Goal: Task Accomplishment & Management: Manage account settings

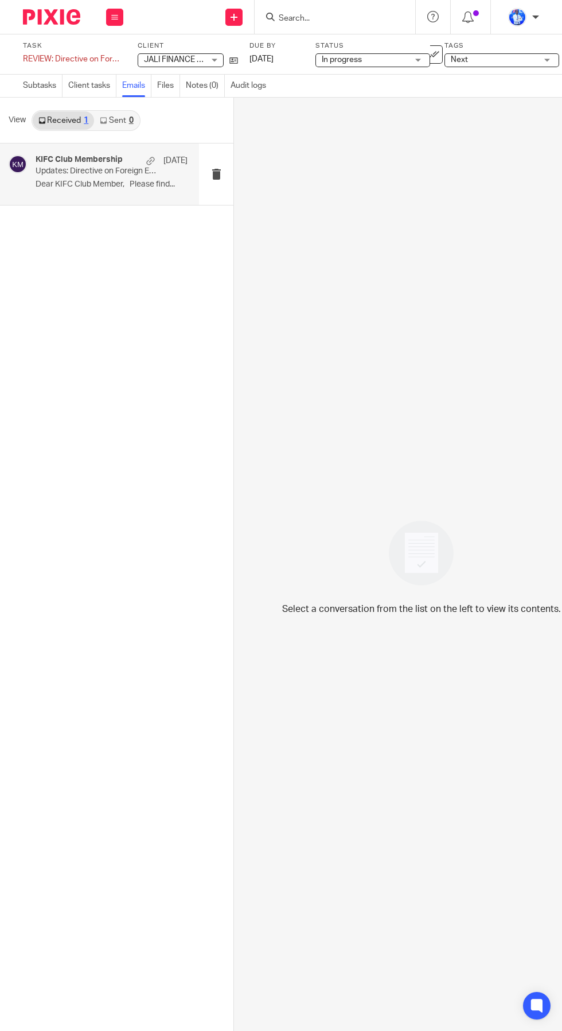
click at [114, 165] on div "KIFC Club Membership 18 Sep" at bounding box center [112, 160] width 152 height 11
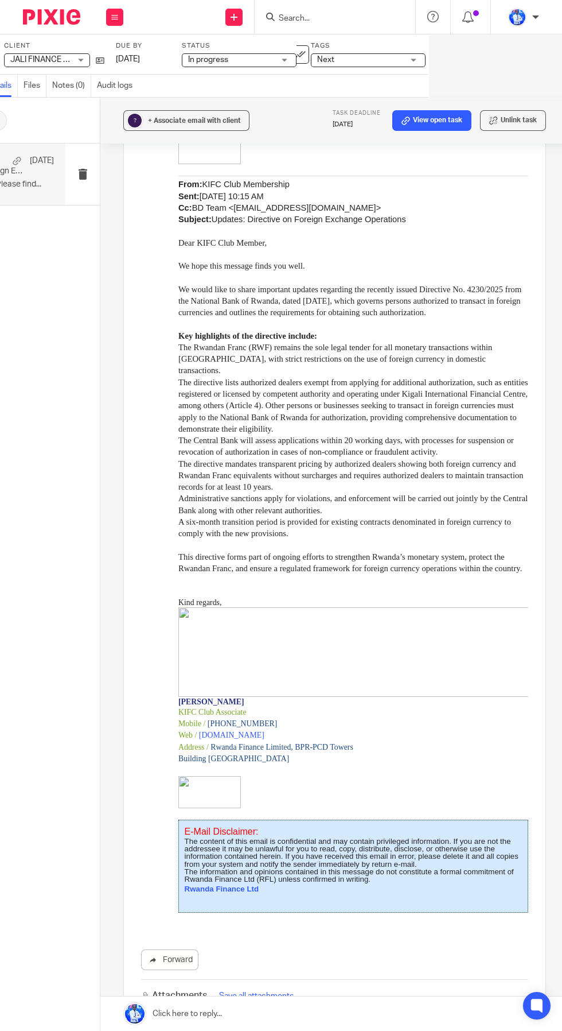
scroll to position [0, 141]
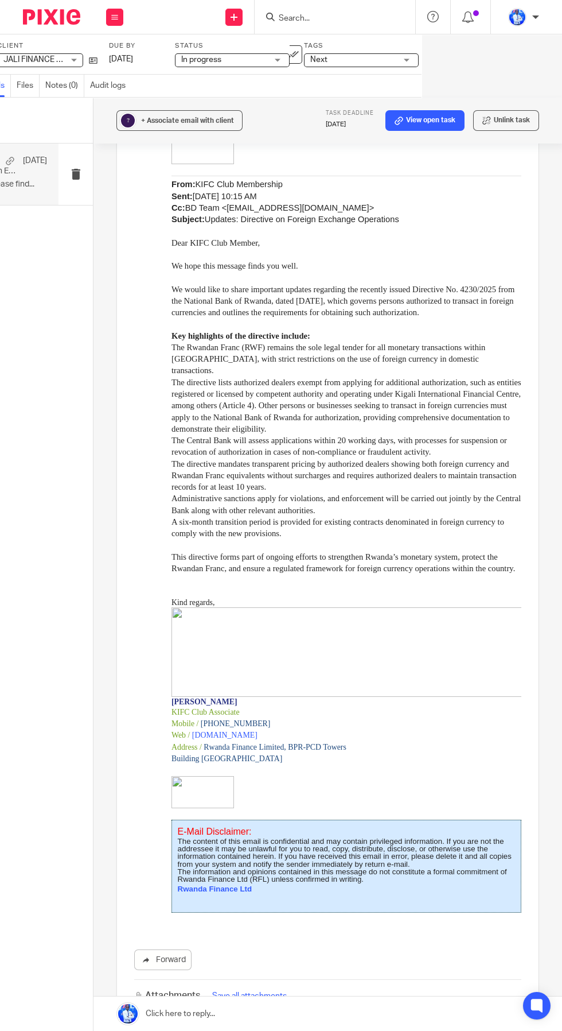
click at [510, 1011] on div "Directive_on_Foreign_Exchange_Operations .pdf" at bounding box center [424, 1023] width 172 height 25
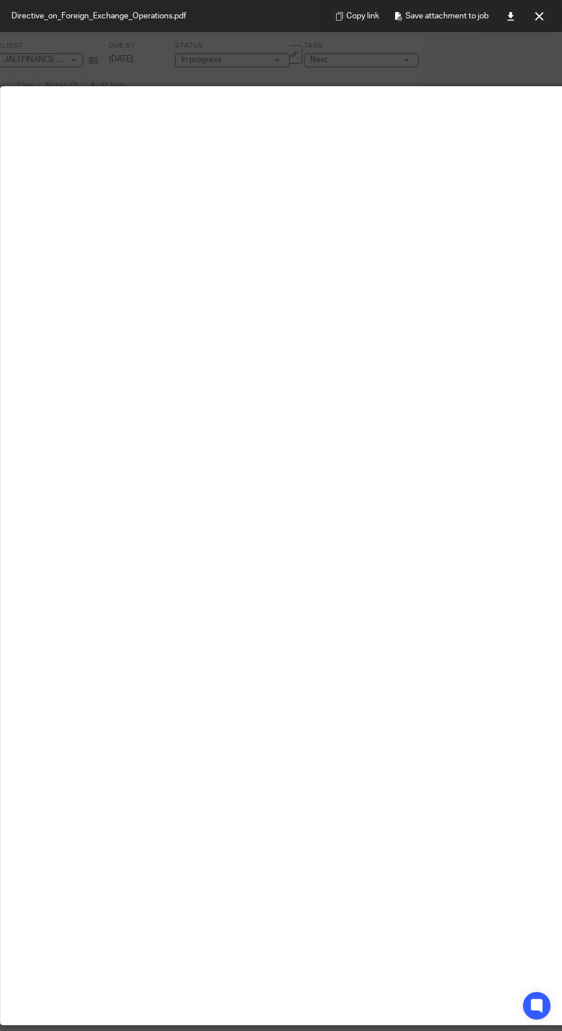
click at [487, 914] on main at bounding box center [287, 556] width 573 height 938
click at [498, 13] on div "Copy link Save attachment to job" at bounding box center [440, 16] width 243 height 32
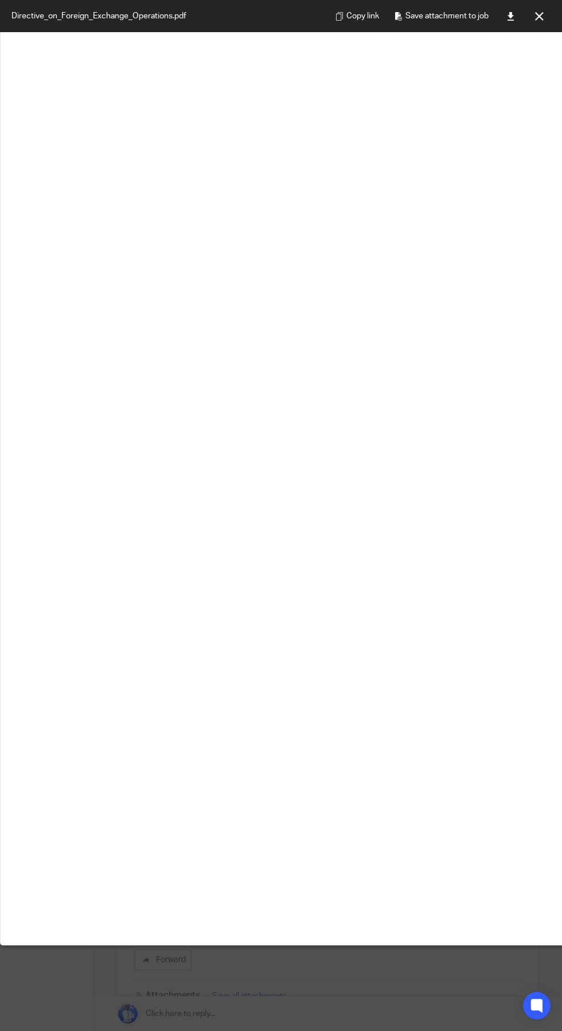
click at [495, 14] on div "Copy link Save attachment to job" at bounding box center [440, 16] width 243 height 32
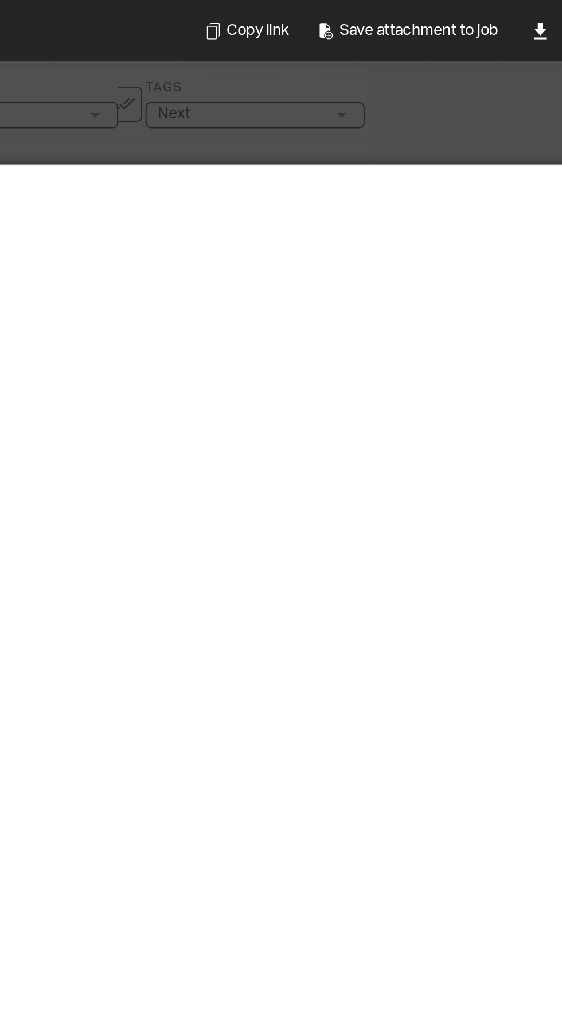
scroll to position [0, 0]
click at [512, 18] on icon at bounding box center [511, 16] width 9 height 9
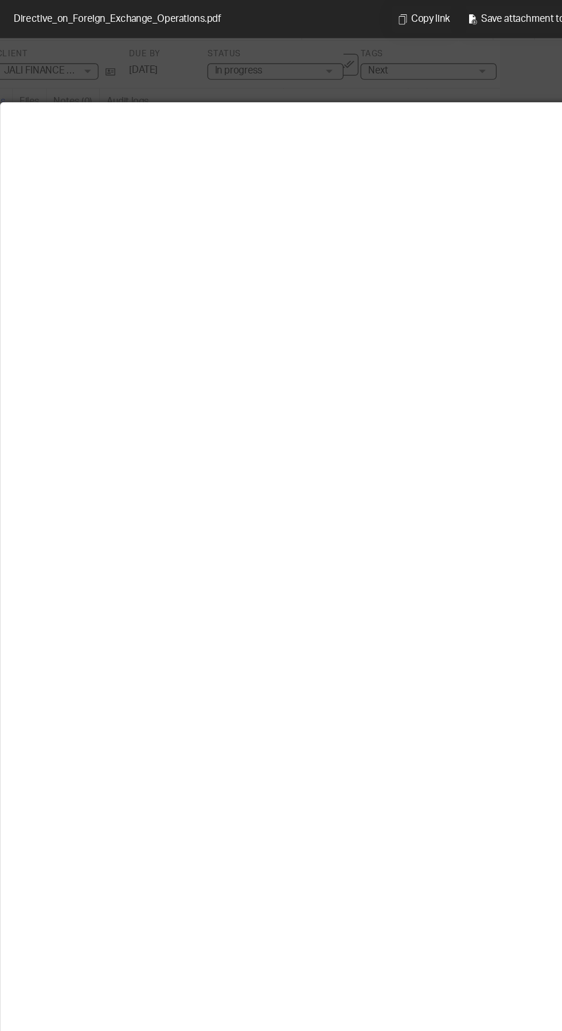
scroll to position [0, 11]
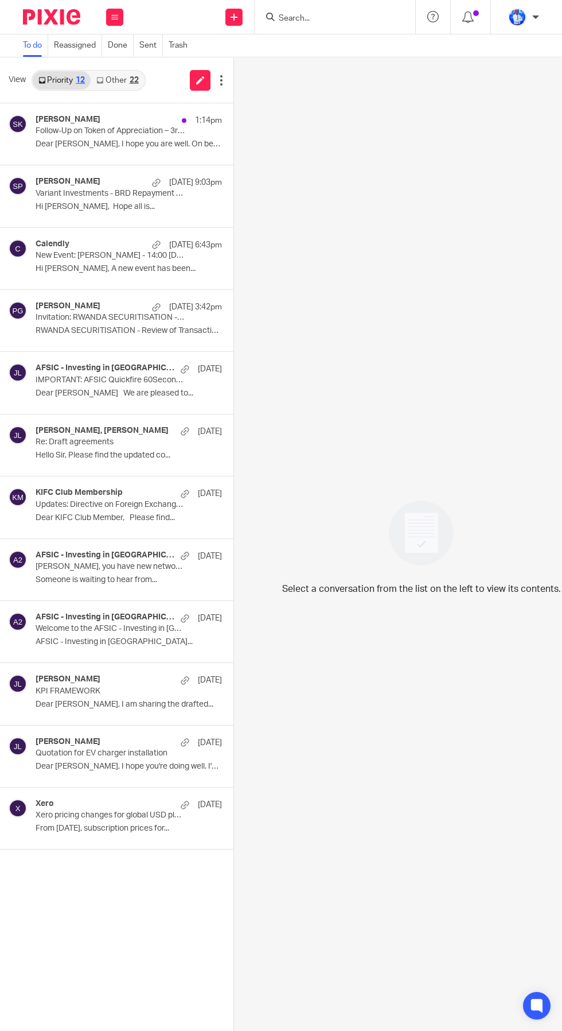
click at [125, 87] on link "Other 22" at bounding box center [117, 80] width 53 height 18
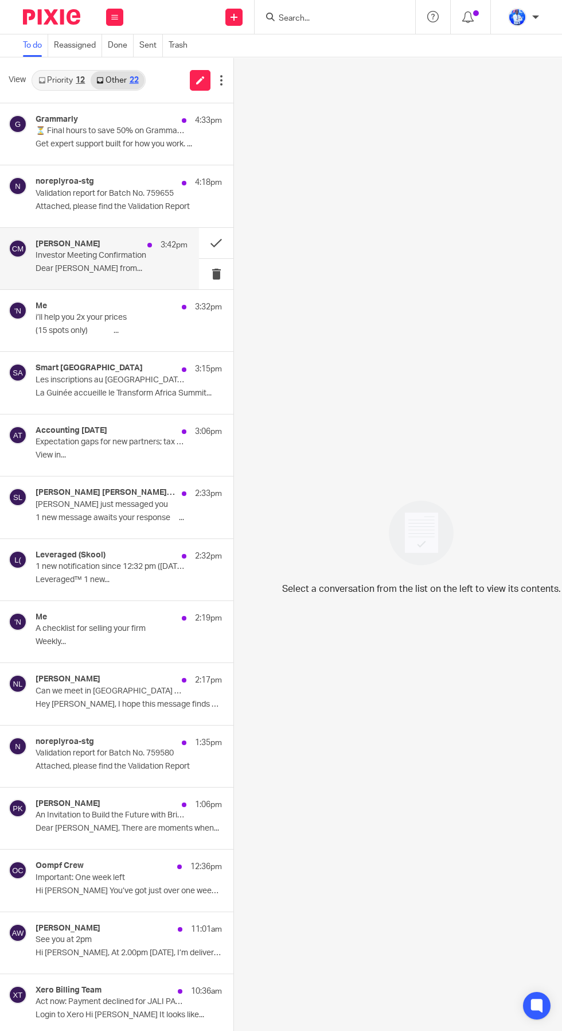
click at [135, 257] on p "Investor Meeting Confirmation" at bounding box center [97, 256] width 122 height 10
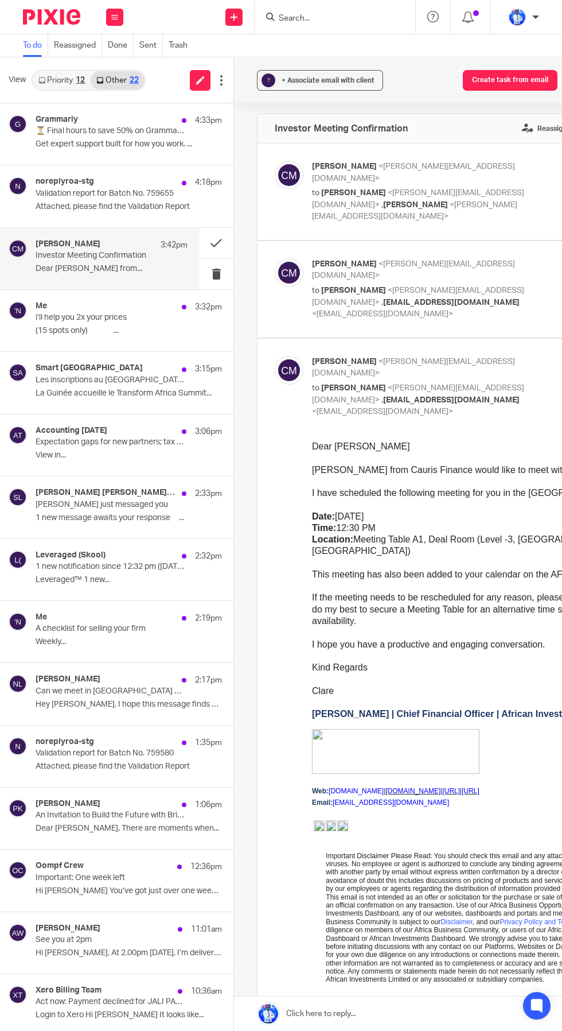
scroll to position [0, 141]
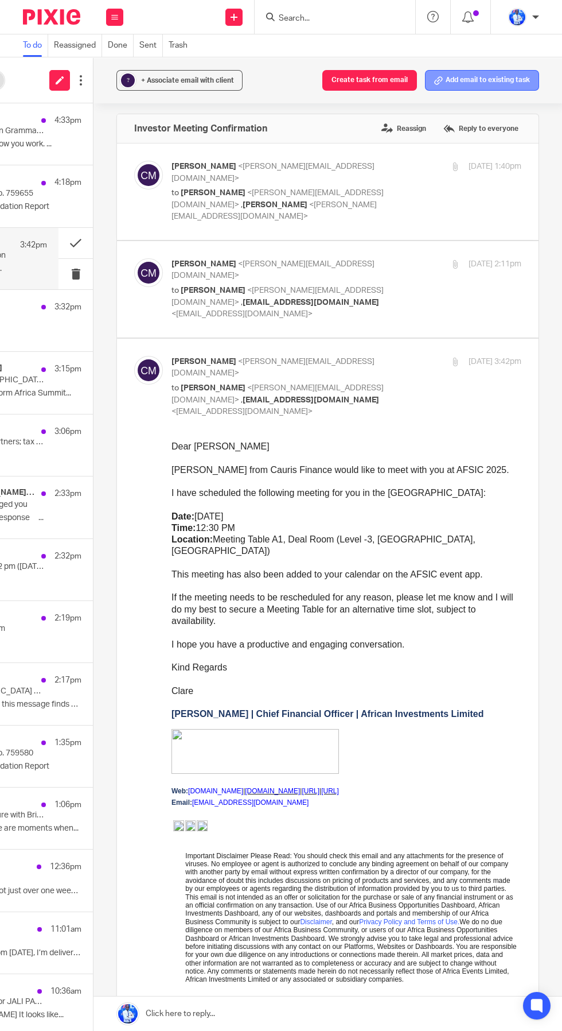
click at [488, 84] on button "Add email to existing task" at bounding box center [482, 80] width 114 height 21
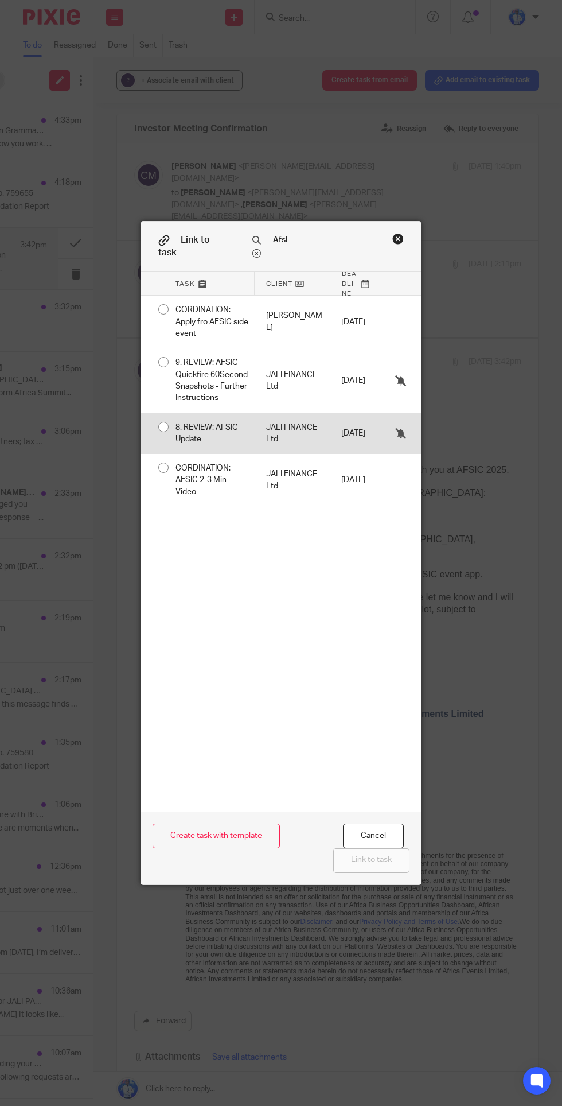
type input "Afsi"
click at [301, 413] on div "JALI FINANCE Ltd" at bounding box center [293, 433] width 76 height 41
radio input "true"
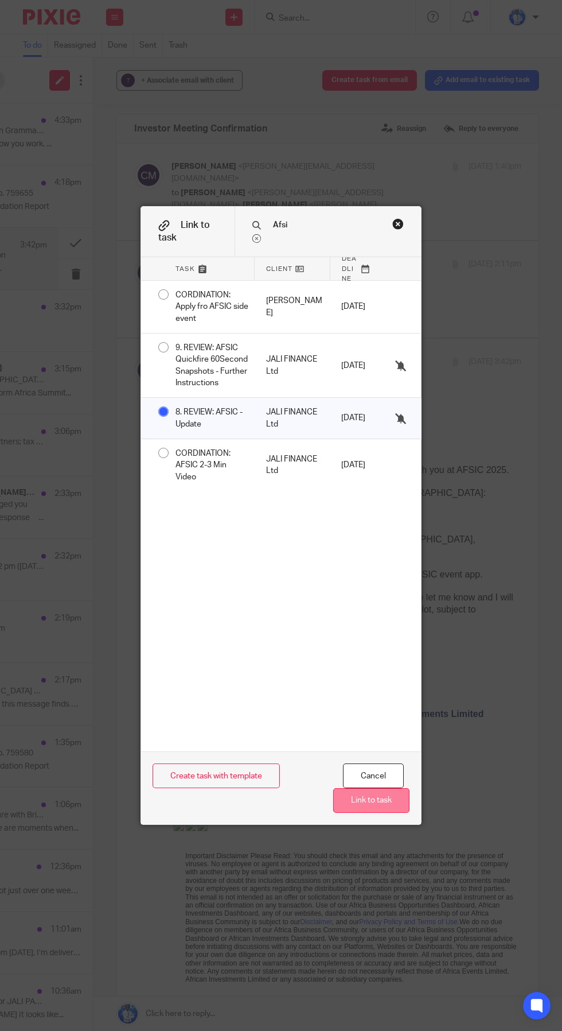
click at [394, 813] on button "Link to task" at bounding box center [371, 800] width 76 height 25
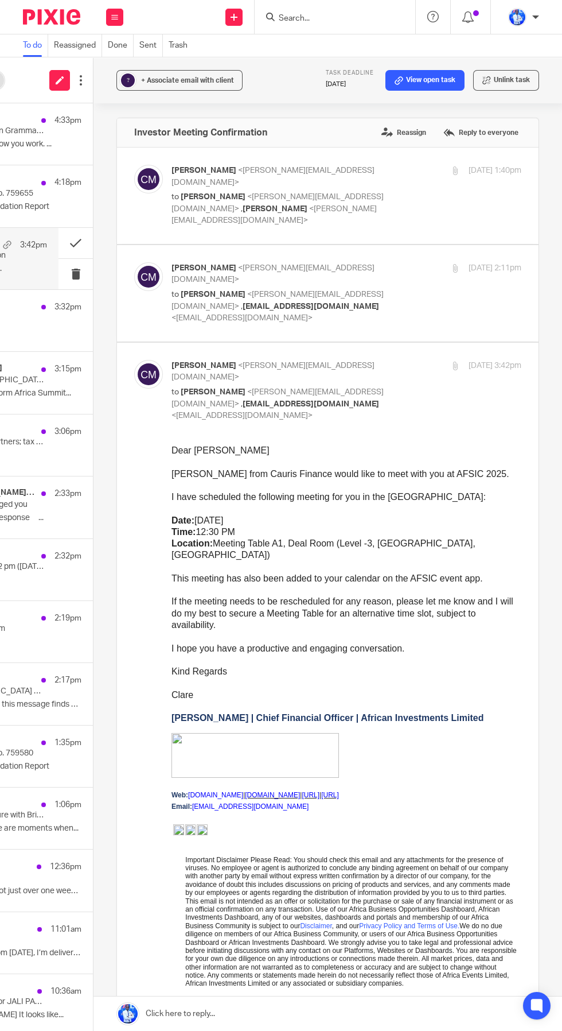
scroll to position [0, 0]
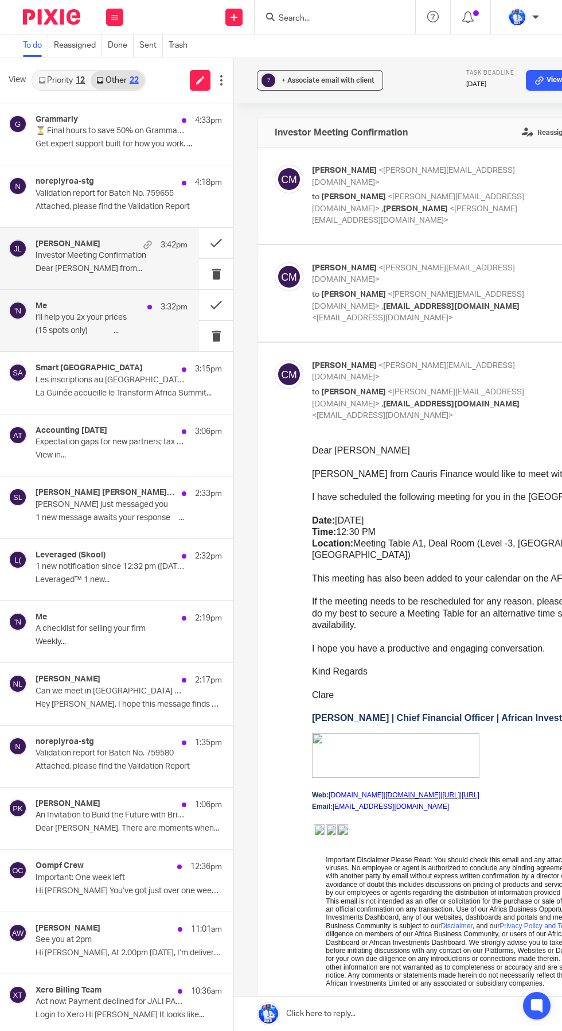
click at [136, 312] on div "Me 3:32pm" at bounding box center [112, 306] width 152 height 11
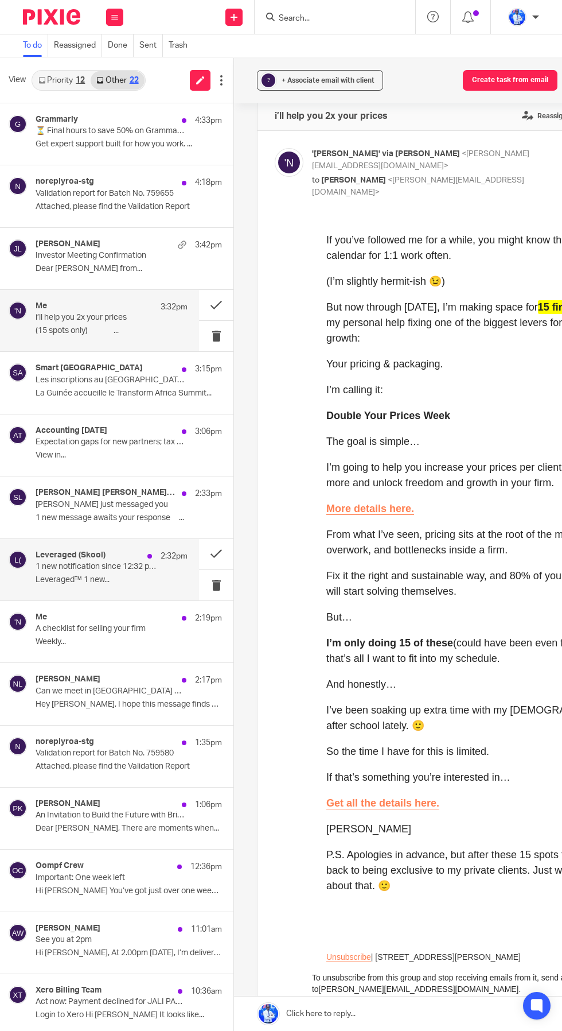
click at [138, 566] on p "1 new notification since 12:32 pm (Sep 24, 2025)" at bounding box center [97, 567] width 122 height 10
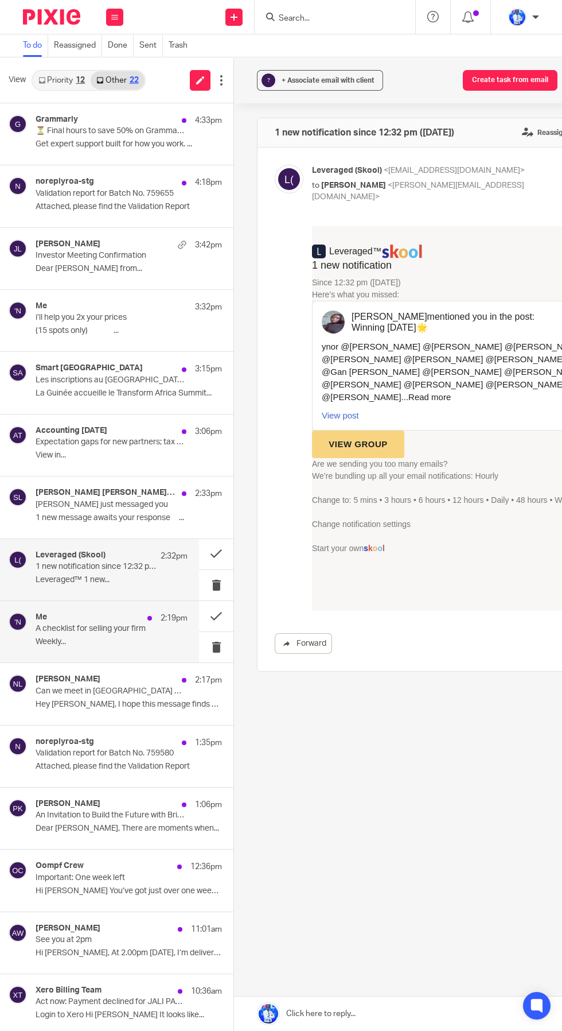
click at [149, 637] on div "Me 2:19pm A checklist for selling your firm Weekly..." at bounding box center [112, 631] width 152 height 38
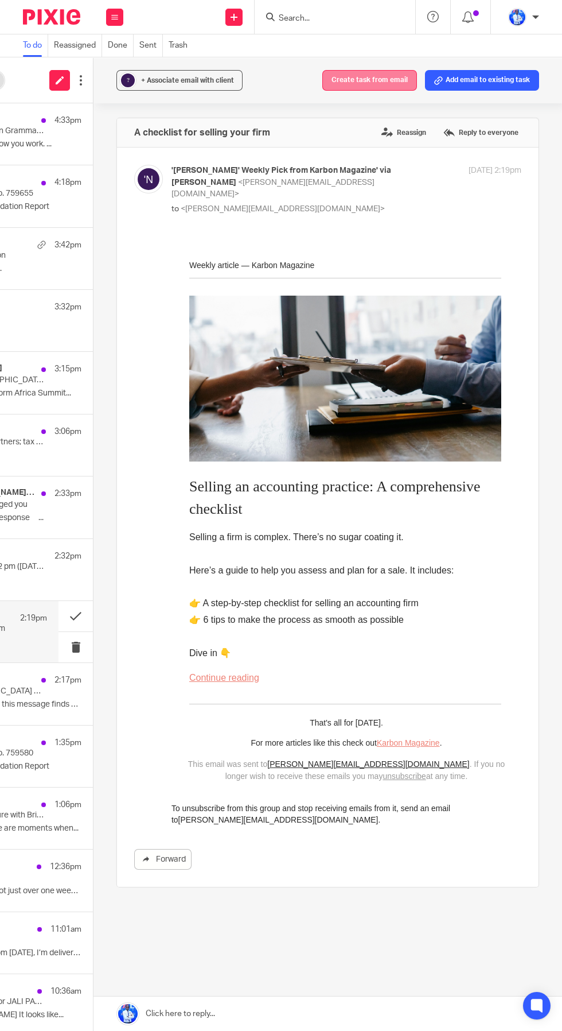
click at [372, 80] on button "Create task from email" at bounding box center [370, 80] width 95 height 21
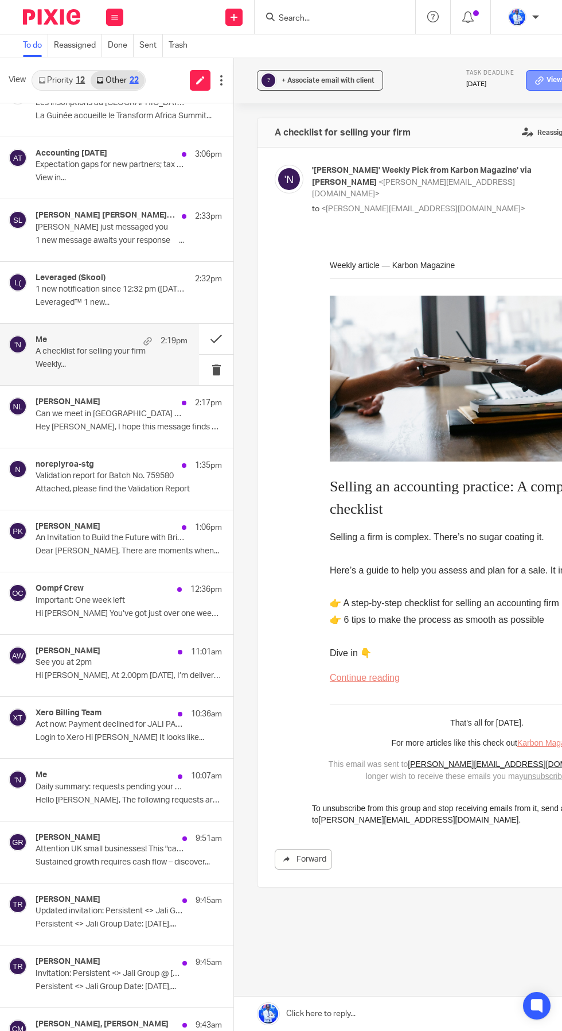
scroll to position [278, 0]
click at [75, 410] on p "Can we meet in Nairobi during the SAM Conference?" at bounding box center [97, 414] width 122 height 10
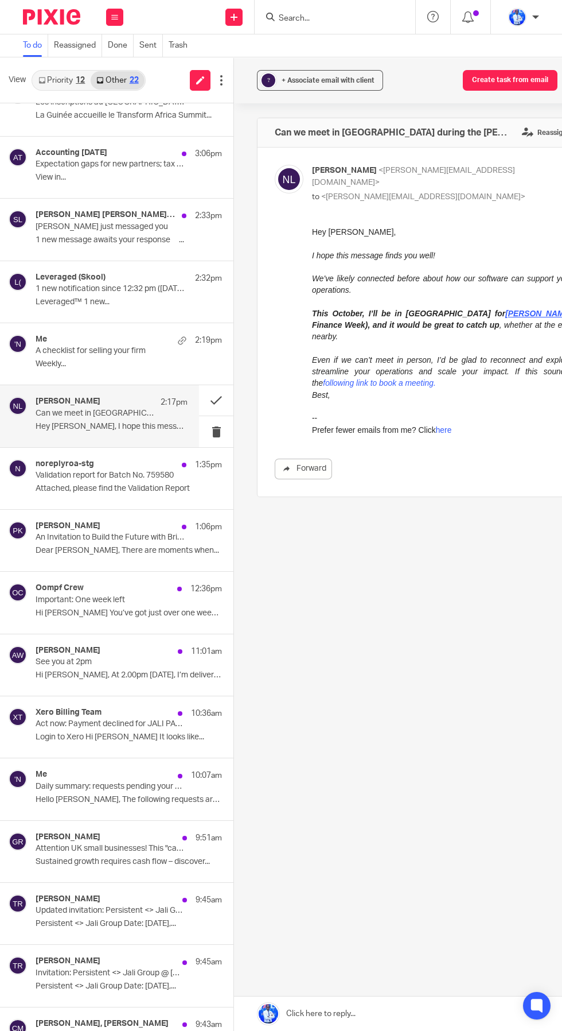
scroll to position [0, 0]
click at [114, 541] on p "An Invitation to Build the Future with Britam Betalab" at bounding box center [97, 538] width 122 height 10
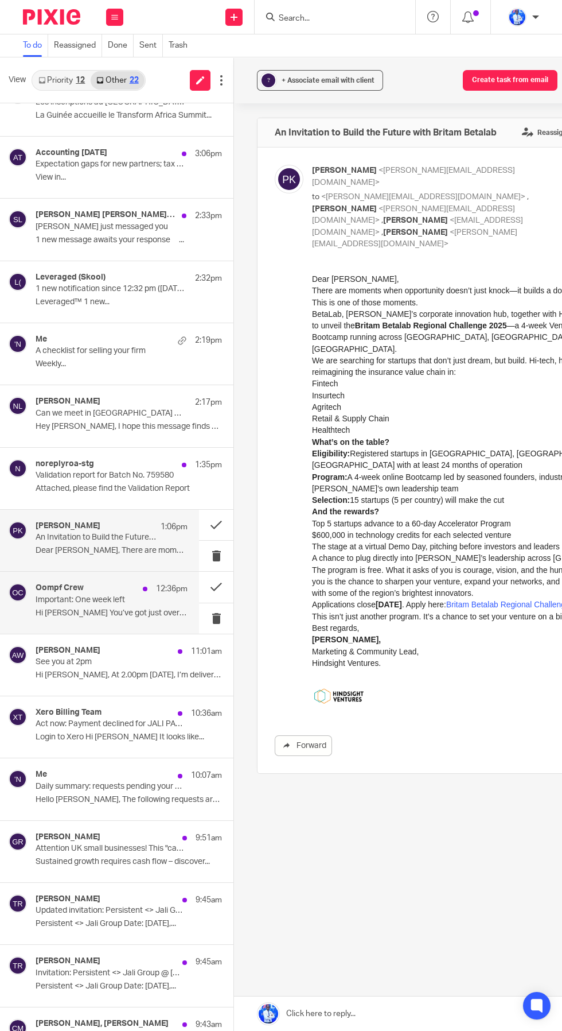
click at [96, 593] on div "Oompf Crew 12:36pm" at bounding box center [112, 588] width 152 height 11
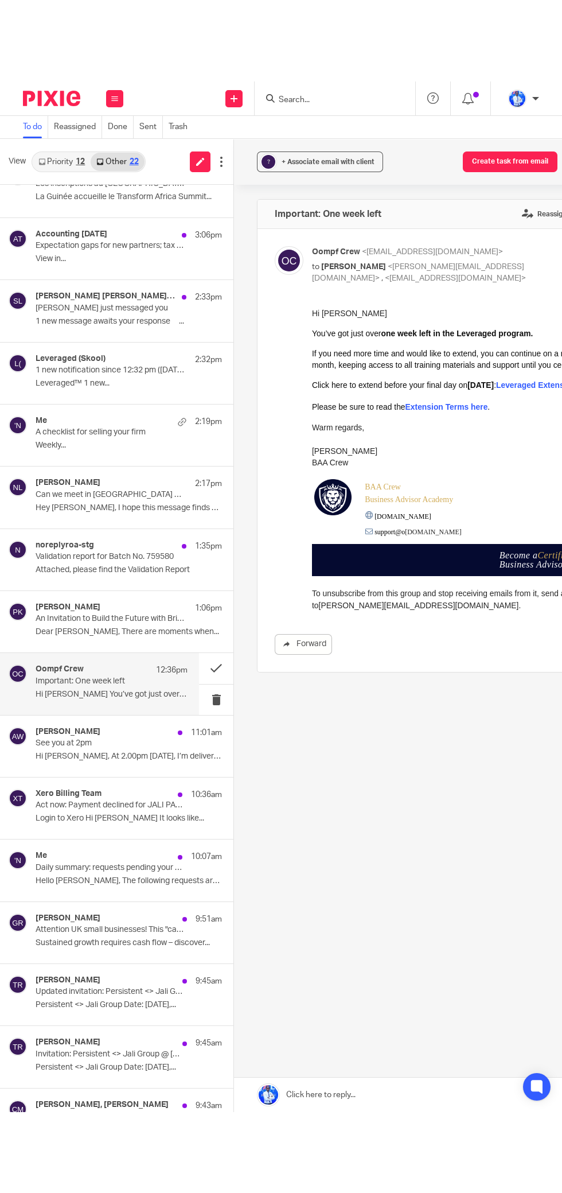
scroll to position [0, 141]
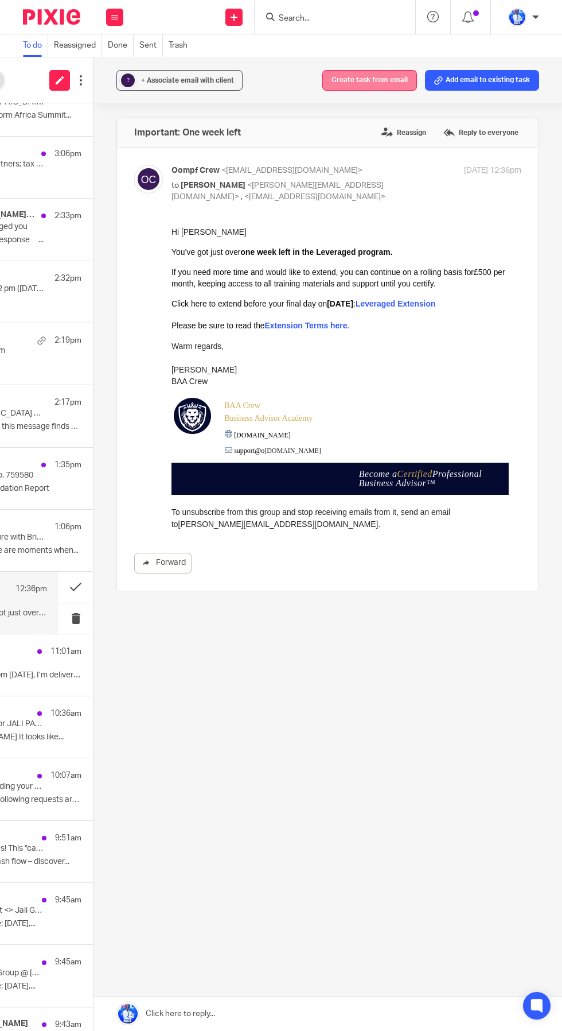
click at [371, 80] on button "Create task from email" at bounding box center [370, 80] width 95 height 21
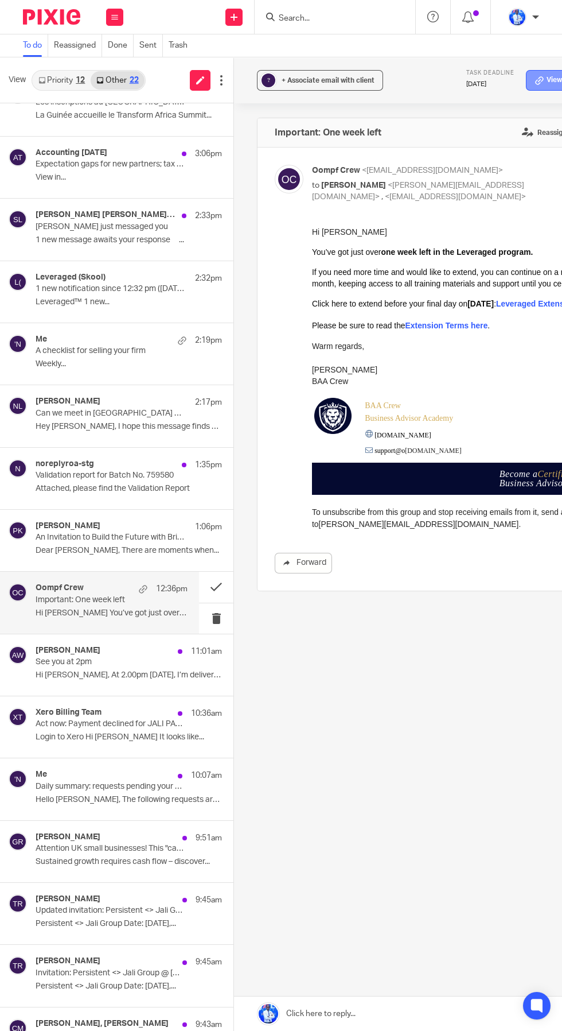
scroll to position [162, 0]
click at [111, 657] on p "See you at 2pm" at bounding box center [97, 662] width 122 height 10
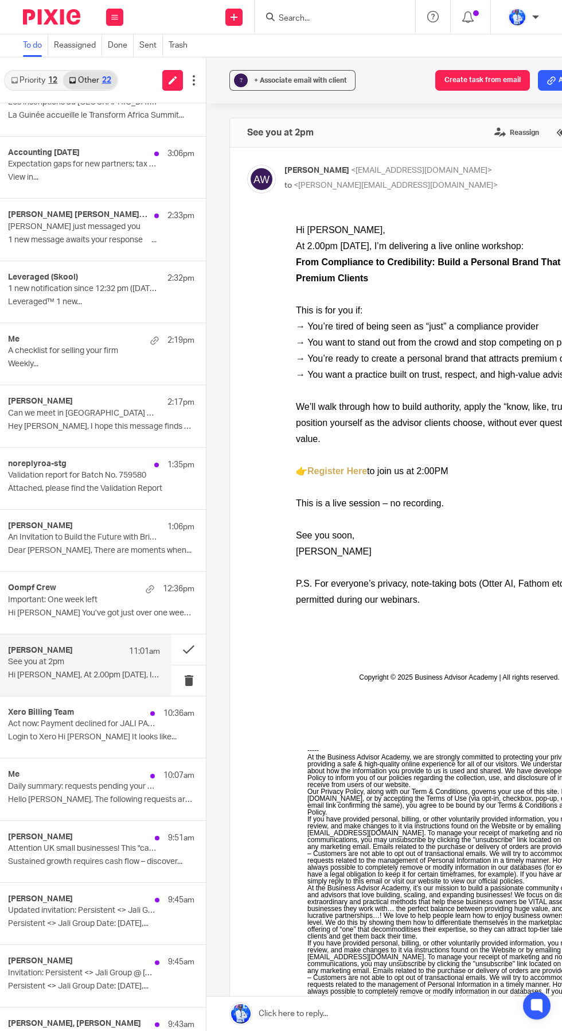
scroll to position [0, 0]
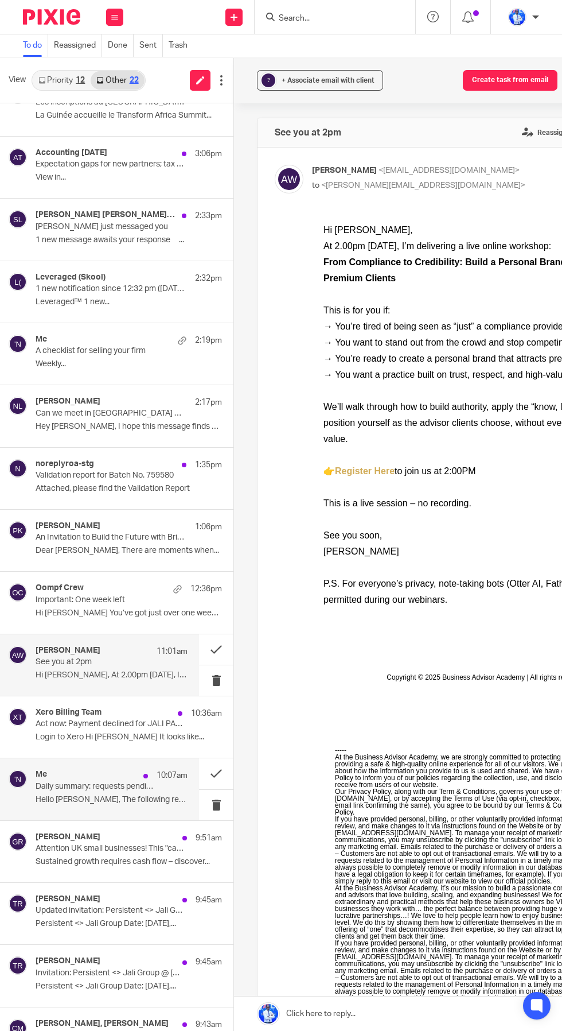
click at [83, 782] on p "Daily summary: requests pending your approval" at bounding box center [97, 787] width 122 height 10
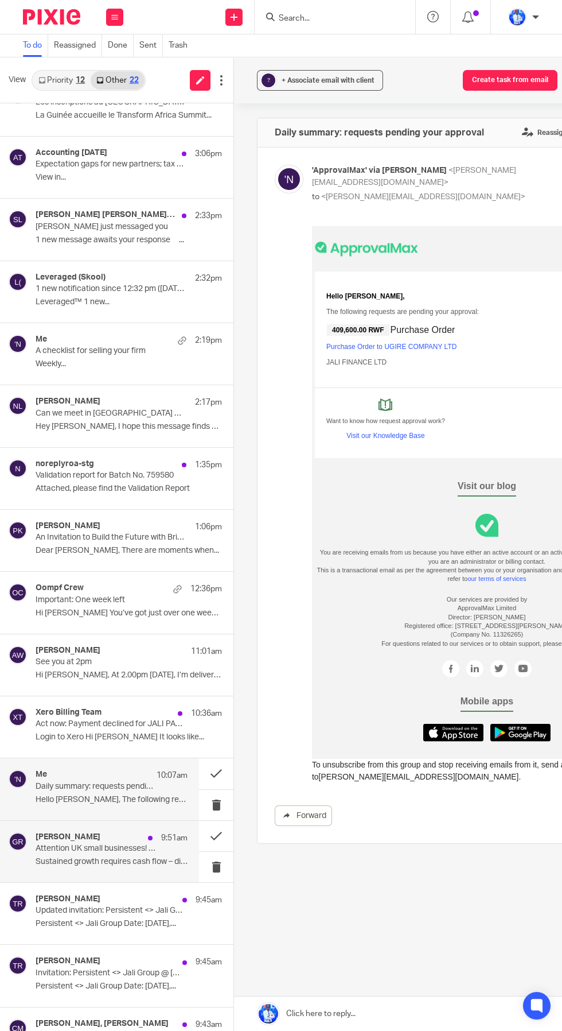
click at [106, 844] on p "Attention UK small businesses! This "cash flow for growth" session is for you" at bounding box center [97, 849] width 122 height 10
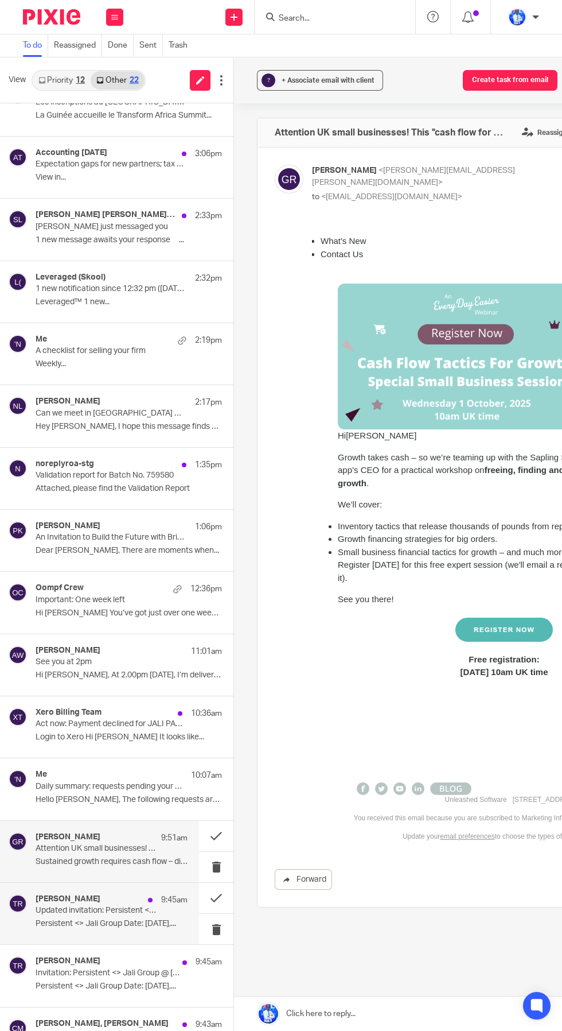
click at [143, 917] on div "Tobias Ruckstuhl 9:45am Updated invitation: Persistent <> Jali Group @ Tue Oct …" at bounding box center [112, 913] width 152 height 38
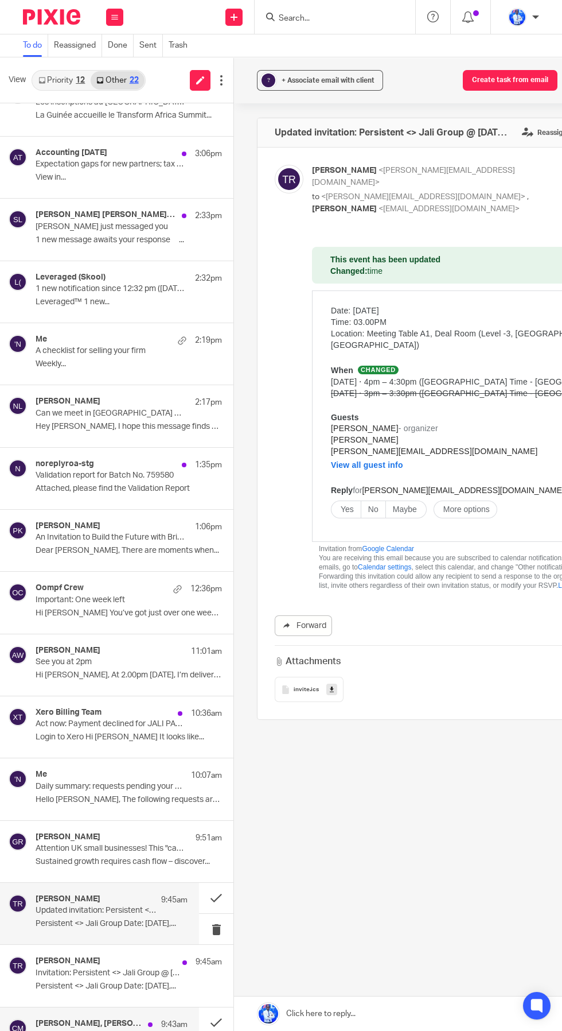
click at [158, 1030] on div "Tobias Ruckstuhl, Clare McCammon 9:43am AFSIC 2025 Investor Meeting Confirmatio…" at bounding box center [112, 1038] width 152 height 38
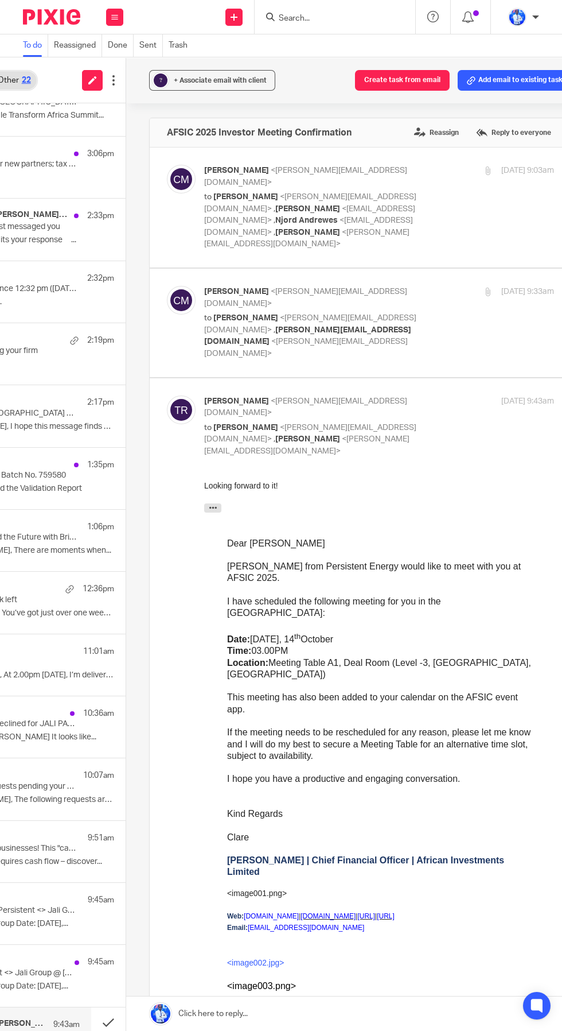
scroll to position [0, 141]
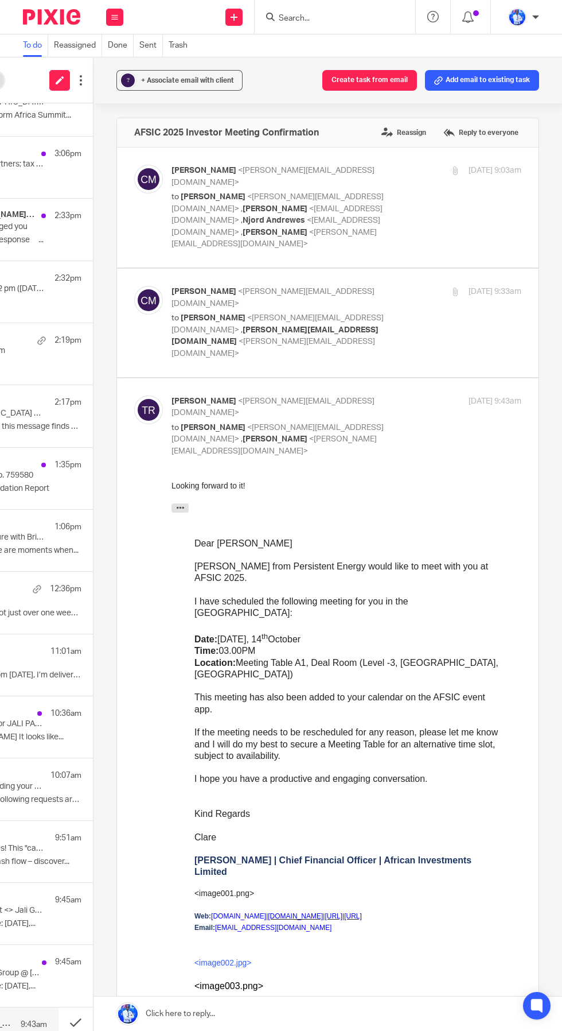
click at [403, 312] on p "to Felix Nkundimana <felix@jaligroup.rw> , tobias@persistent.energy <tobias@per…" at bounding box center [288, 335] width 233 height 47
checkbox input "true"
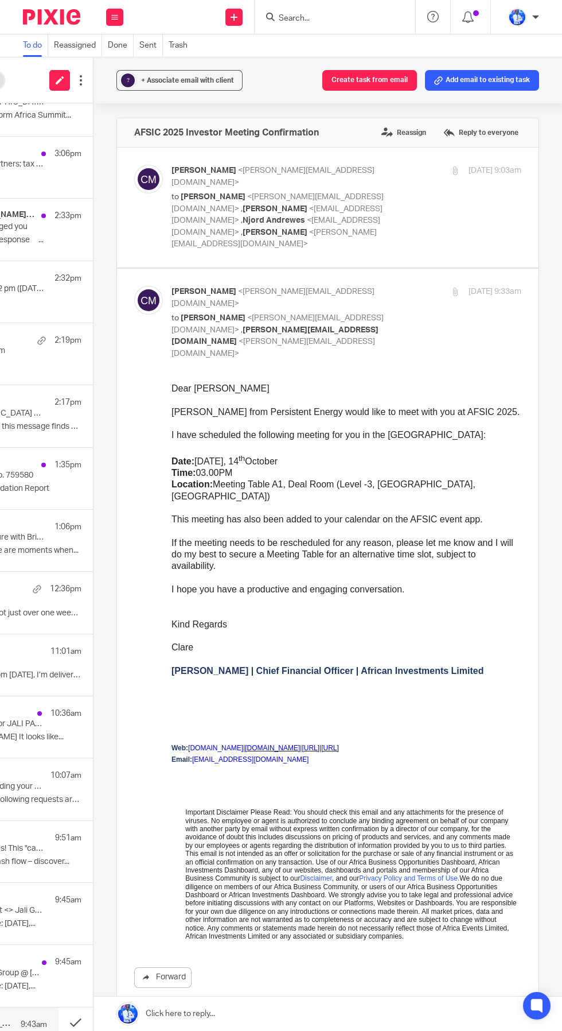
scroll to position [0, 0]
click at [415, 215] on div "Clare McCammon <clare@africaninvestments.co> to Felix Nkundimana <felix@jaligro…" at bounding box center [347, 208] width 350 height 86
checkbox input "true"
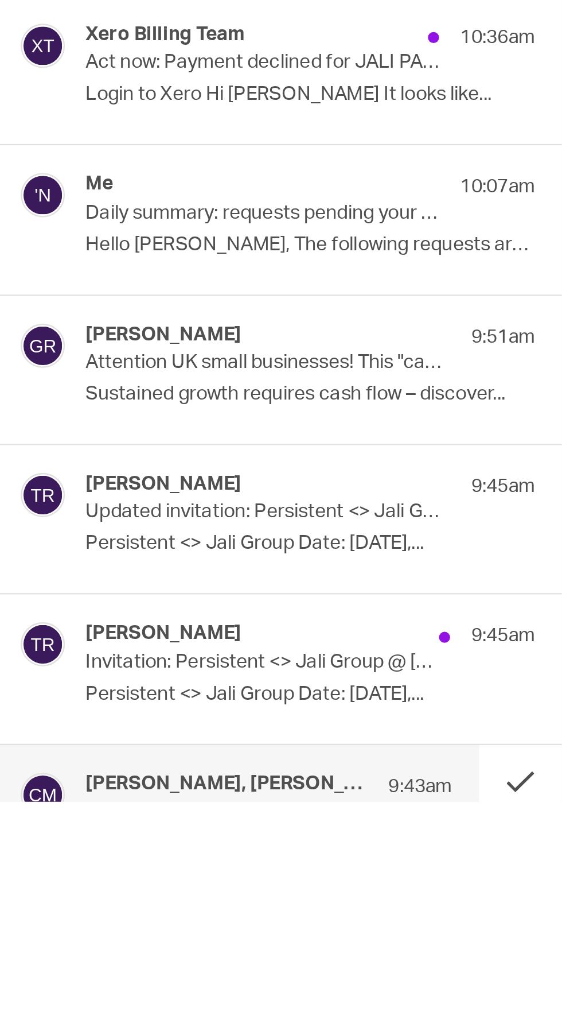
click at [135, 1030] on p "AFSIC 2025 Investor Meeting Confirmation" at bounding box center [97, 1035] width 122 height 10
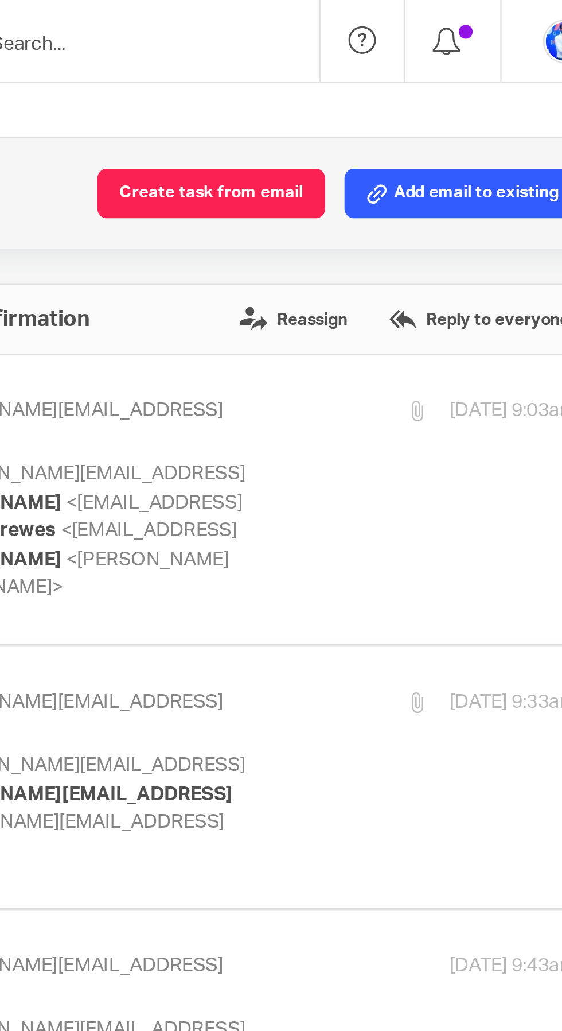
scroll to position [0, 141]
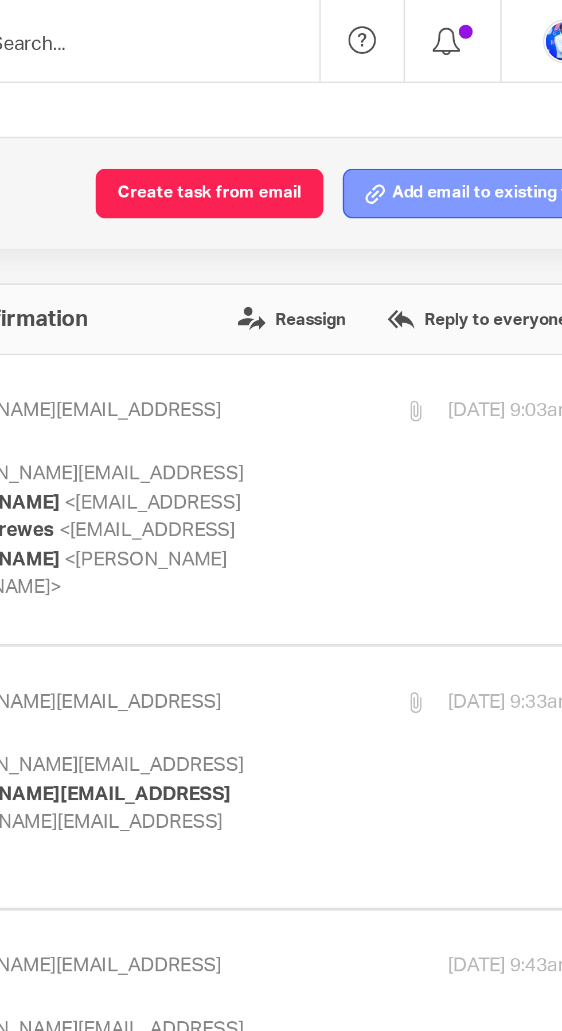
click at [477, 79] on button "Add email to existing task" at bounding box center [482, 80] width 114 height 21
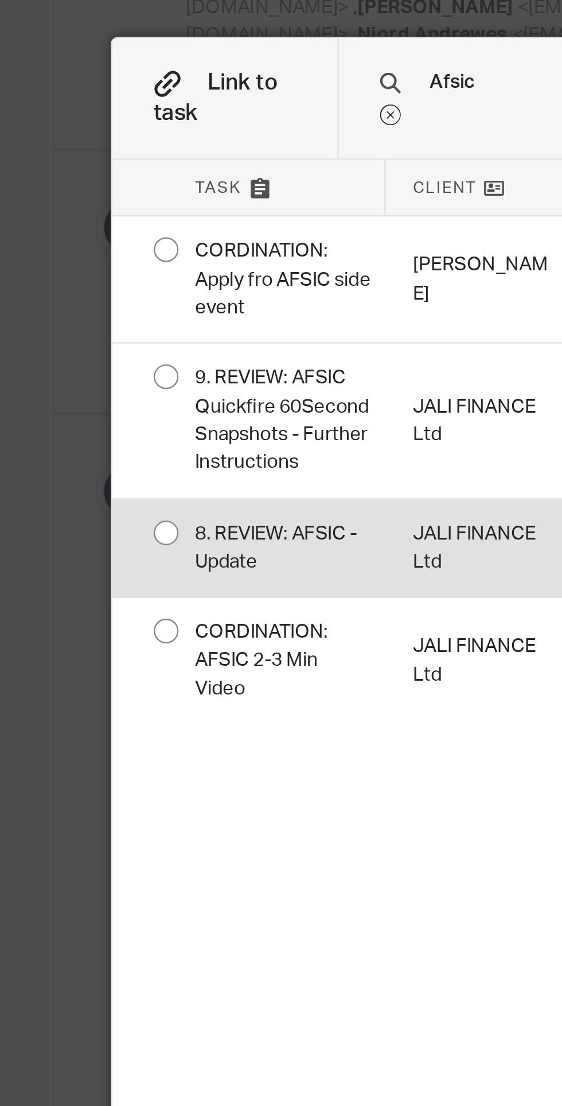
type input "Afsic"
click at [236, 413] on div "8. REVIEW: AFSIC - Update" at bounding box center [209, 433] width 91 height 41
radio input "true"
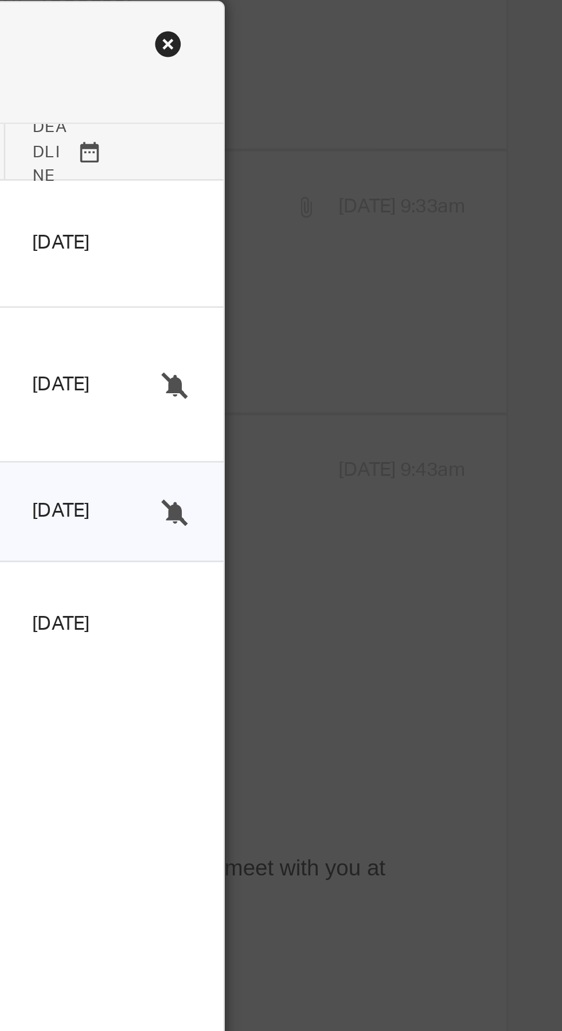
scroll to position [0, 0]
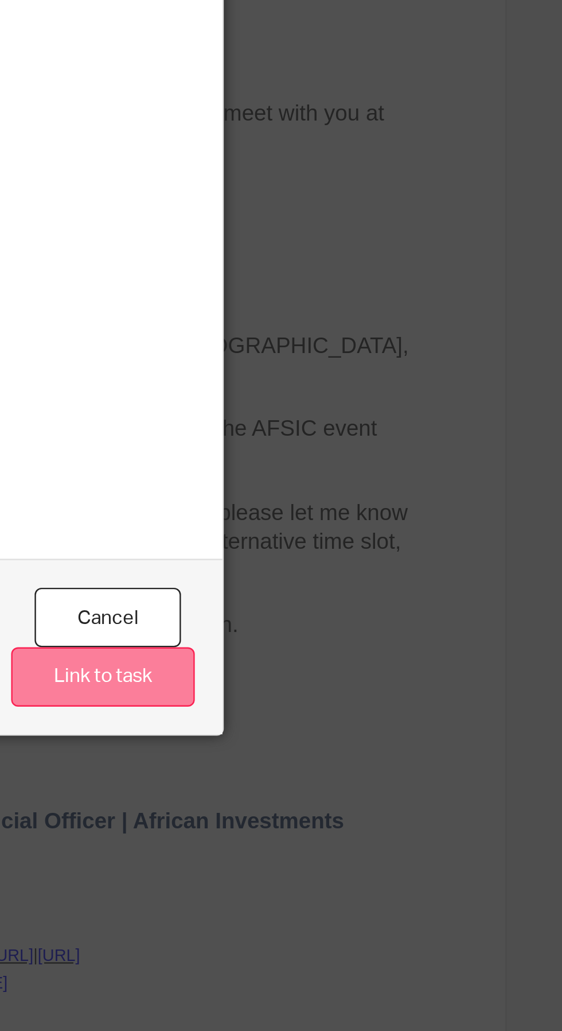
click at [390, 813] on button "Link to task" at bounding box center [371, 800] width 76 height 25
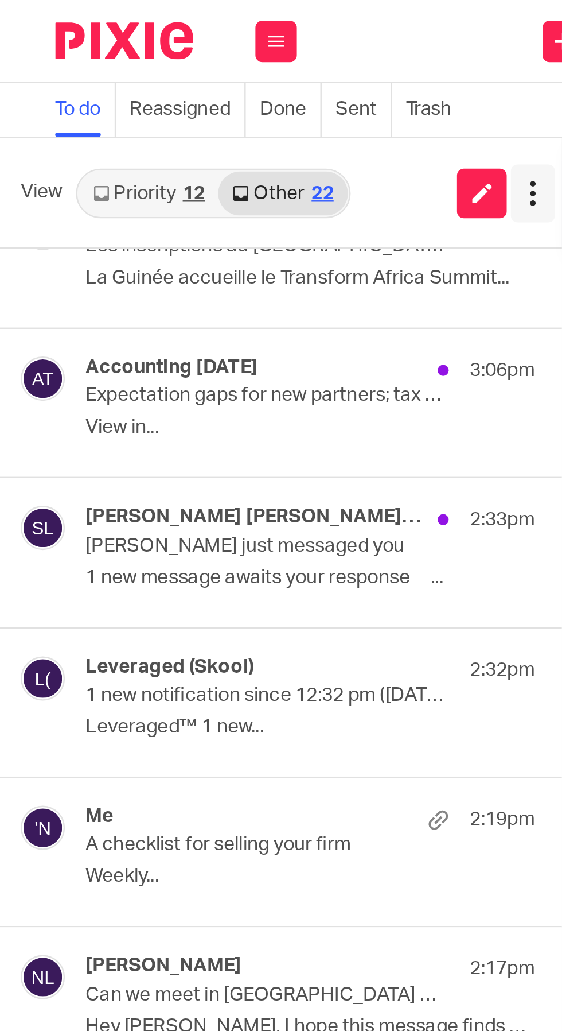
click at [222, 79] on icon at bounding box center [221, 80] width 11 height 11
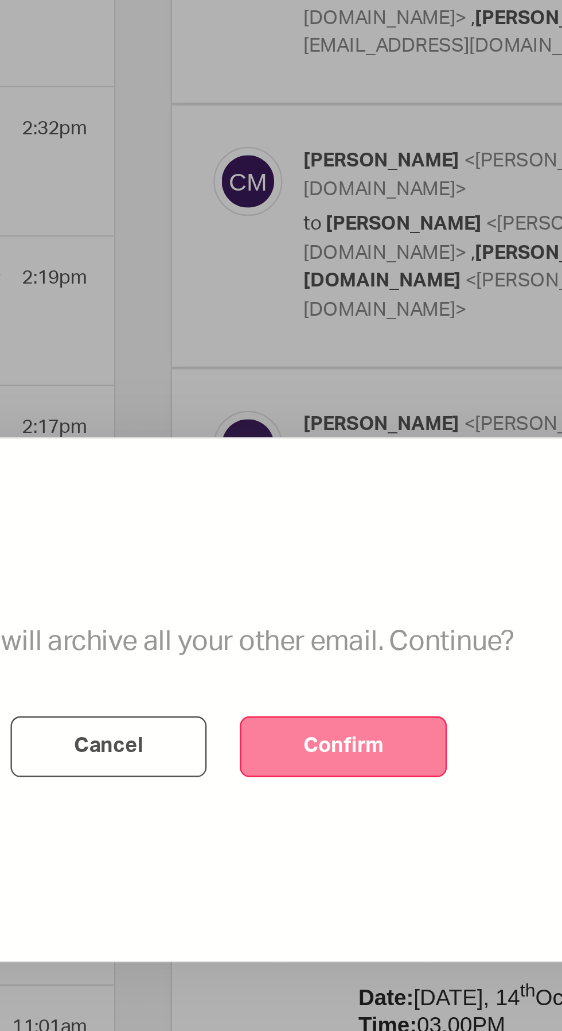
click at [339, 547] on button "Confirm" at bounding box center [329, 534] width 86 height 25
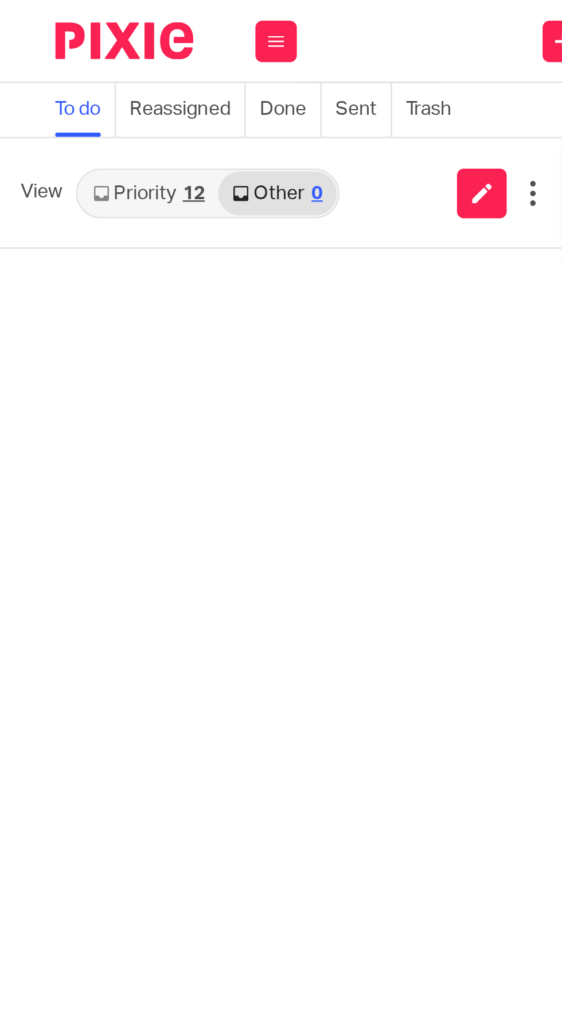
click at [74, 82] on link "Priority 12" at bounding box center [62, 80] width 58 height 18
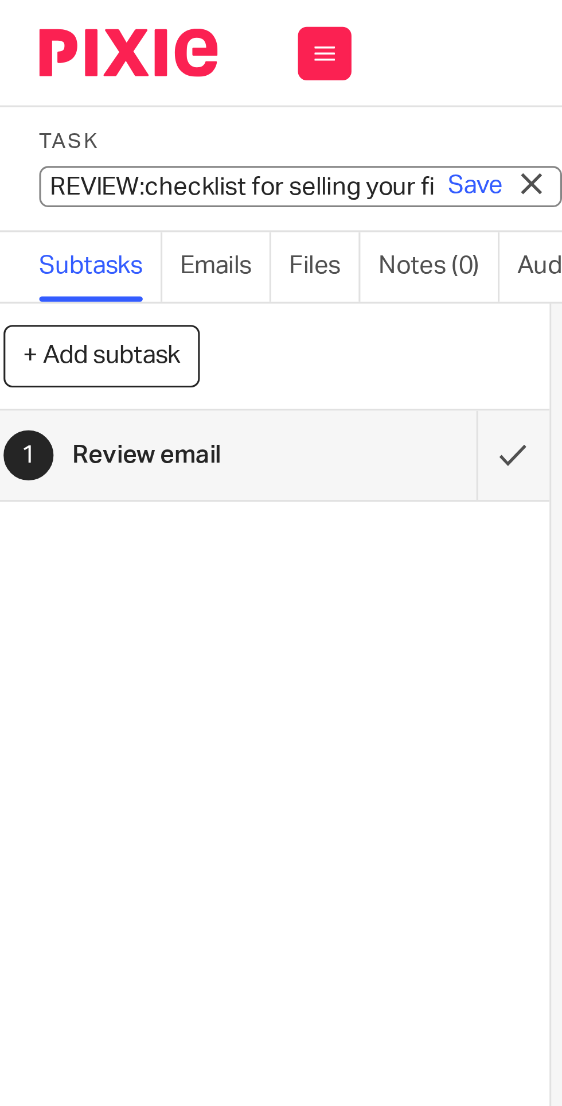
type input "REVIEW: checklist for selling your firm"
click at [164, 60] on link "Save" at bounding box center [163, 59] width 18 height 11
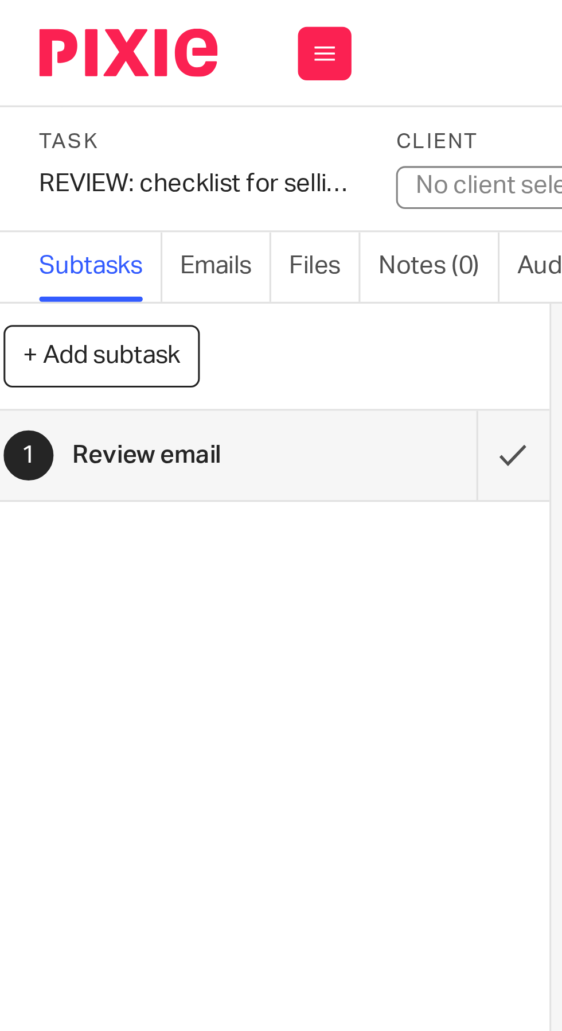
click at [169, 57] on div "No client selected" at bounding box center [175, 59] width 63 height 11
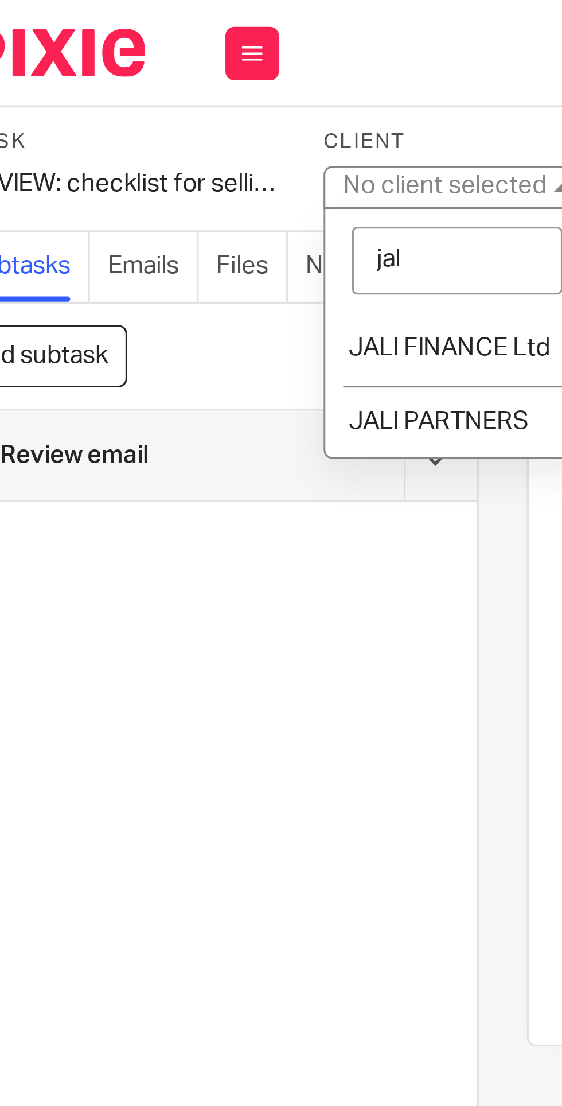
type input "jali"
click at [184, 134] on span "JALI PARTNERS" at bounding box center [175, 135] width 58 height 8
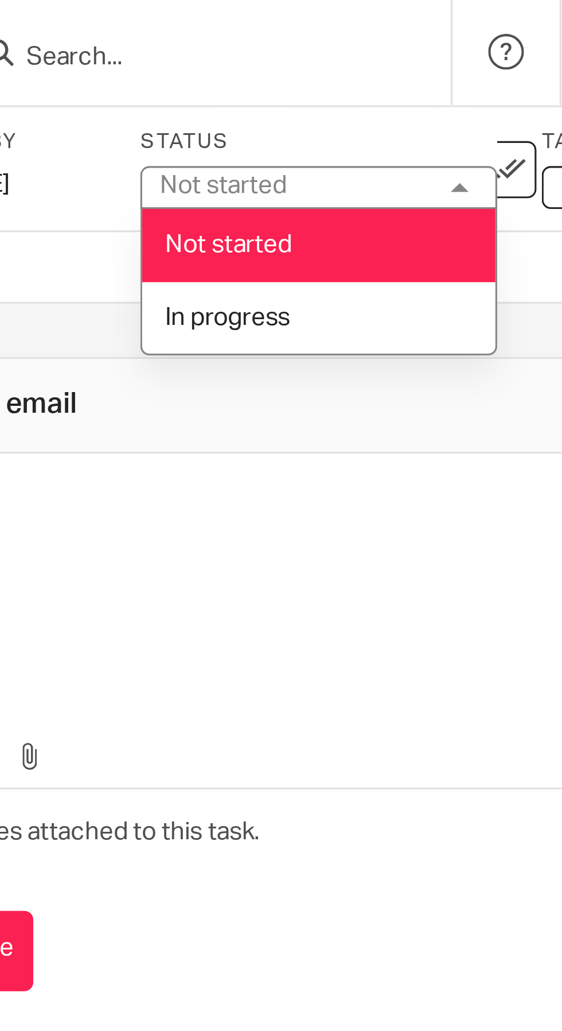
click at [380, 105] on li "In progress" at bounding box center [373, 103] width 114 height 24
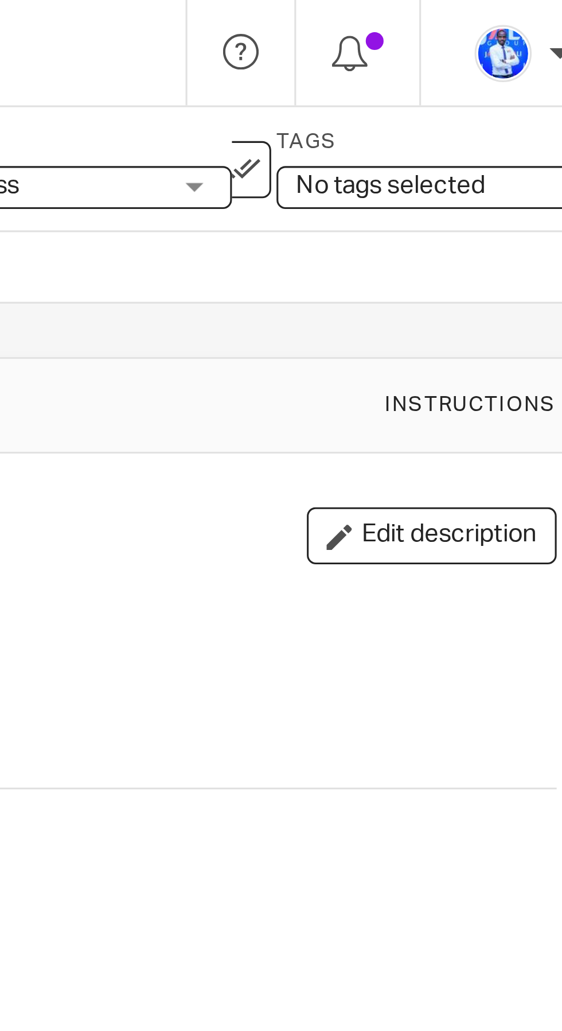
click at [492, 56] on span "No tags selected" at bounding box center [481, 60] width 61 height 8
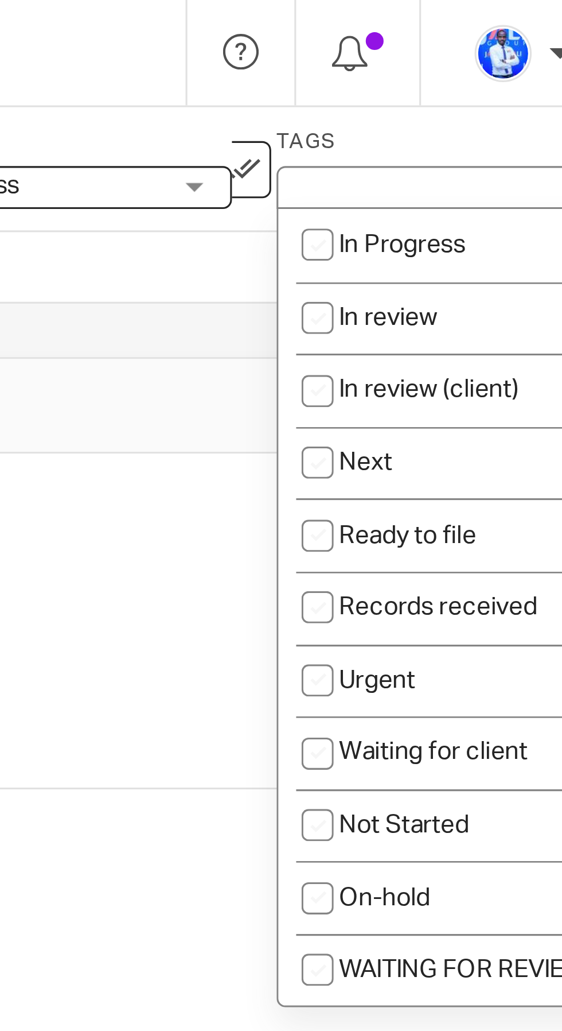
click at [481, 154] on li "Next" at bounding box center [502, 149] width 114 height 24
checkbox input "true"
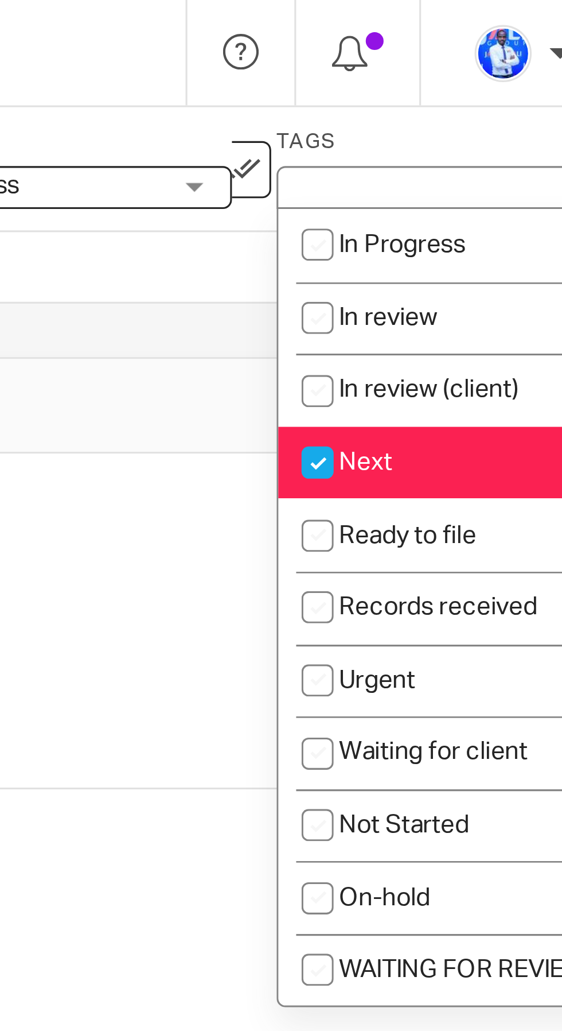
click at [418, 138] on div "1 Review email Instructions" at bounding box center [375, 130] width 320 height 18
